Goal: Task Accomplishment & Management: Manage account settings

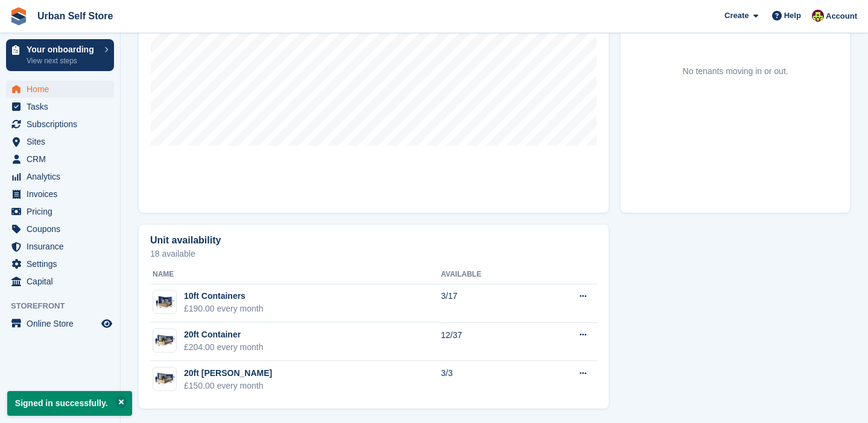
scroll to position [533, 0]
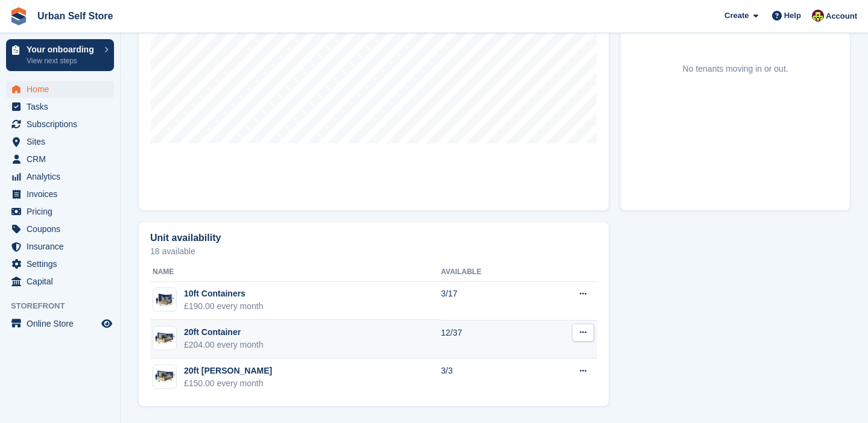
click at [589, 336] on button at bounding box center [583, 333] width 22 height 18
click at [551, 355] on p "Edit unit type" at bounding box center [536, 357] width 105 height 16
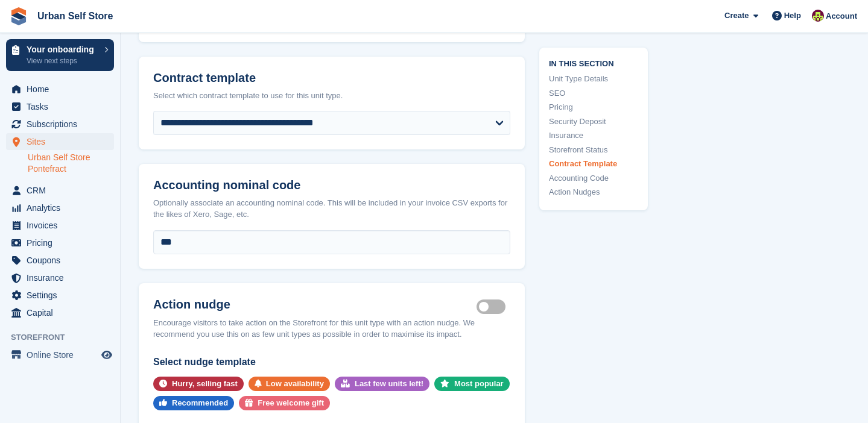
scroll to position [2029, 0]
click at [71, 239] on span "Pricing" at bounding box center [63, 243] width 72 height 17
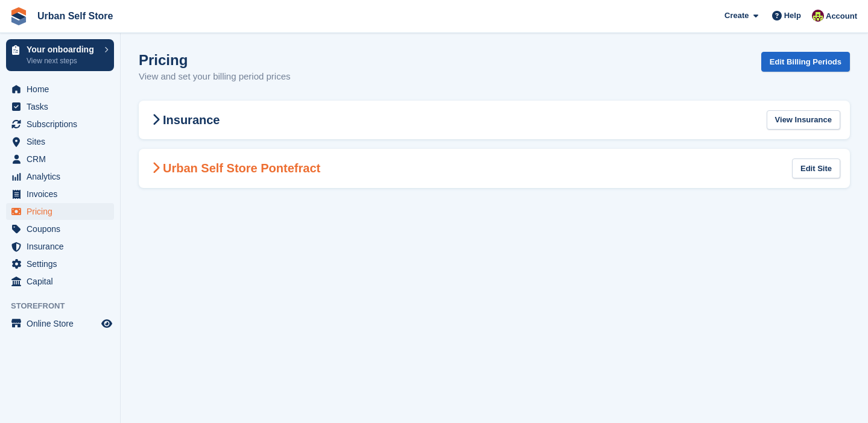
click at [238, 161] on h2 "Urban Self Store Pontefract" at bounding box center [234, 168] width 172 height 14
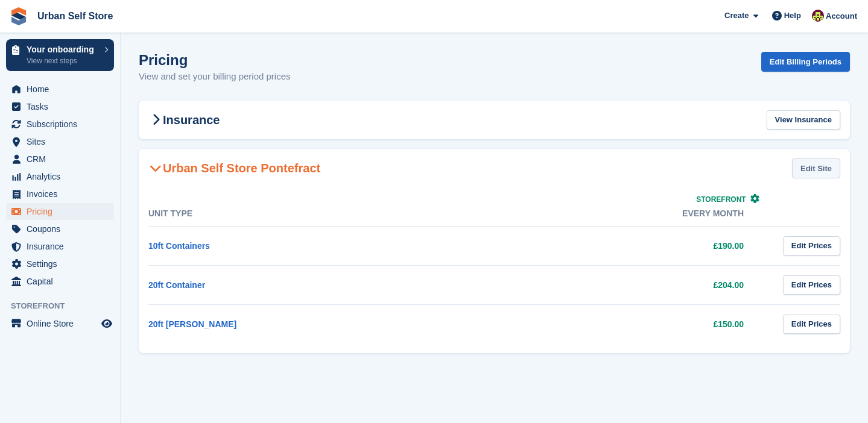
click at [816, 176] on link "Edit Site" at bounding box center [816, 169] width 48 height 20
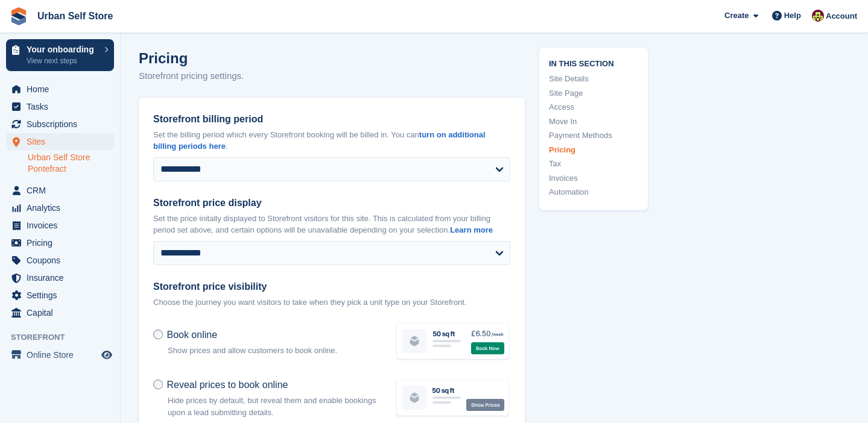
scroll to position [4593, 0]
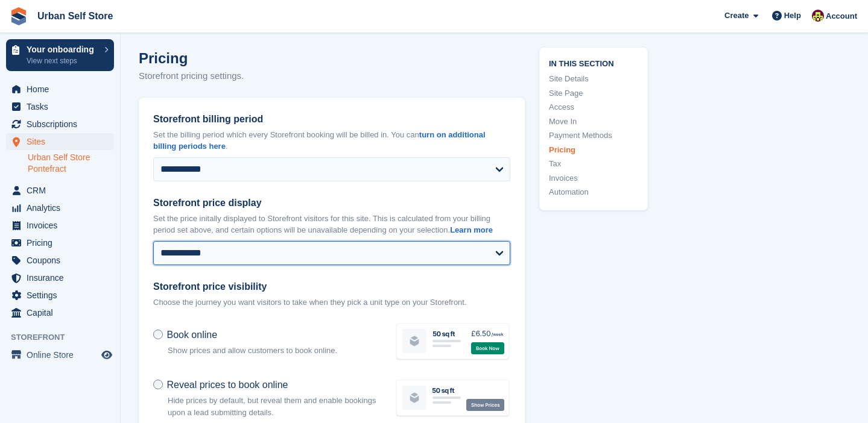
click at [318, 246] on select "**********" at bounding box center [331, 253] width 357 height 24
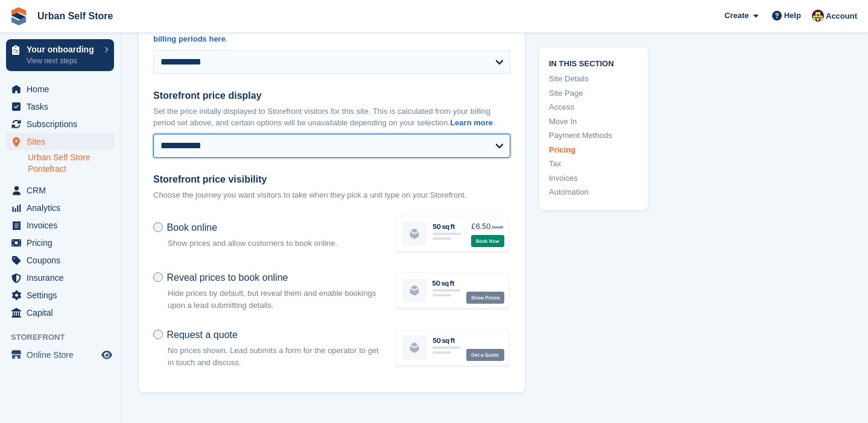
scroll to position [4707, 0]
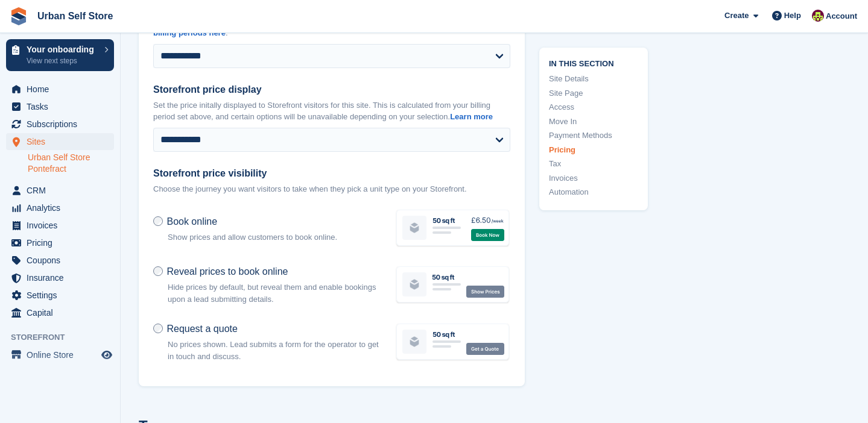
click at [170, 325] on span "Request a quote" at bounding box center [201, 329] width 71 height 10
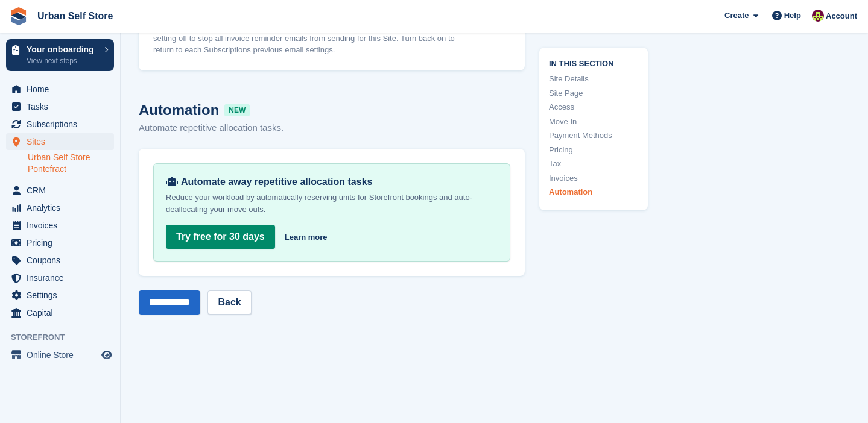
scroll to position [5398, 0]
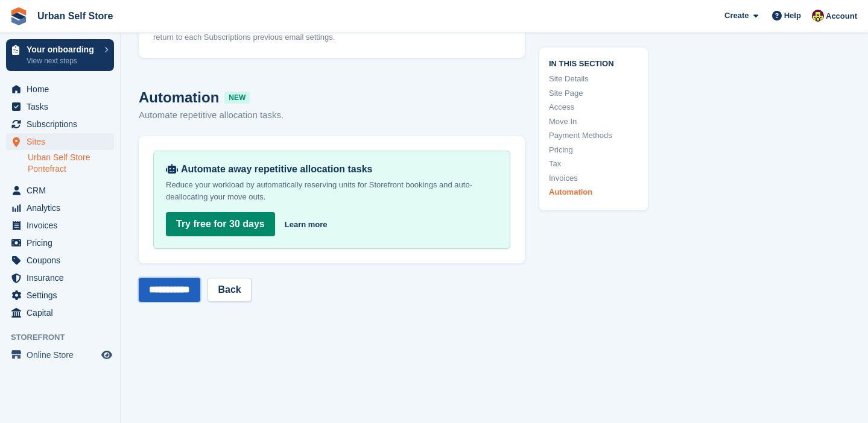
click at [185, 287] on input "**********" at bounding box center [170, 290] width 62 height 24
